Goal: Transaction & Acquisition: Purchase product/service

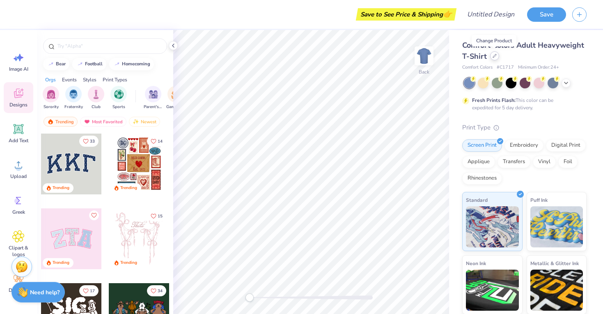
click at [496, 54] on icon at bounding box center [494, 55] width 3 height 3
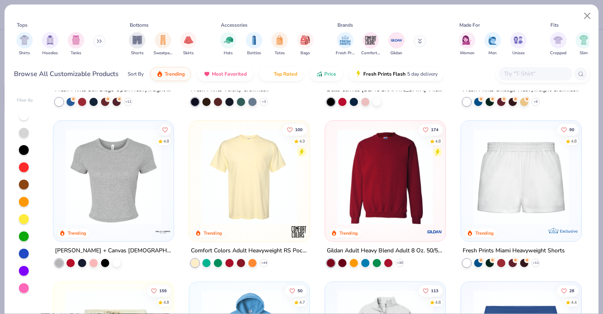
scroll to position [458, 0]
click at [142, 170] on img at bounding box center [114, 177] width 104 height 96
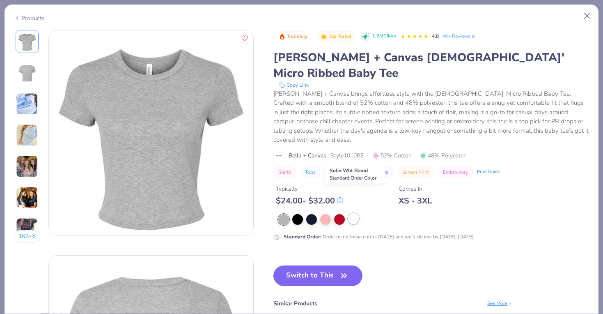
click at [349, 213] on div at bounding box center [353, 218] width 11 height 11
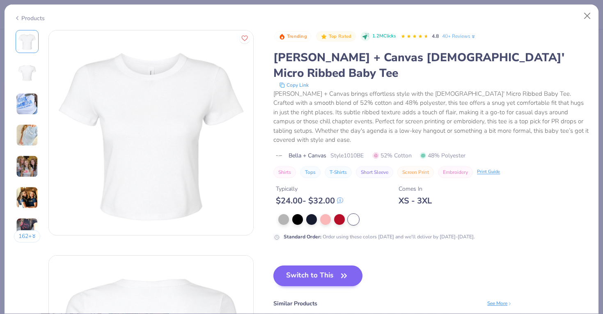
click at [331, 265] on button "Switch to This" at bounding box center [317, 275] width 89 height 21
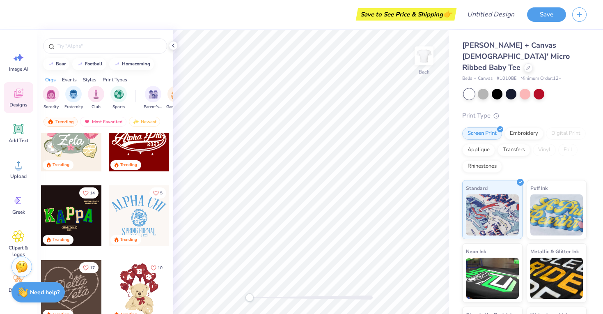
scroll to position [248, 0]
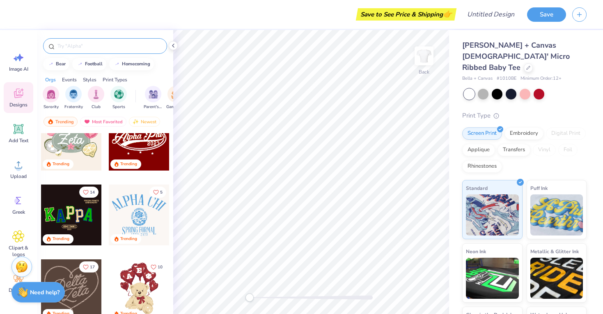
click at [80, 48] on input "text" at bounding box center [109, 46] width 105 height 8
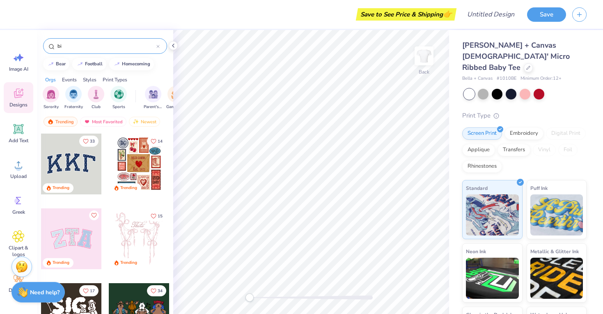
type input "big"
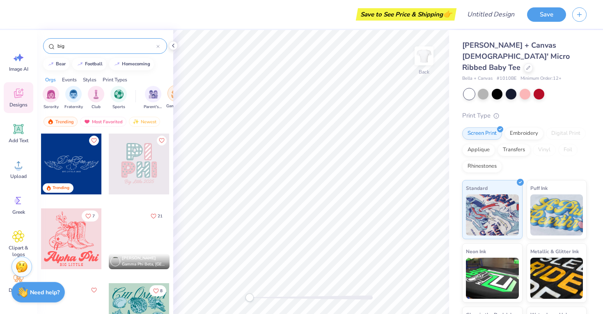
scroll to position [0, 0]
